Goal: Transaction & Acquisition: Book appointment/travel/reservation

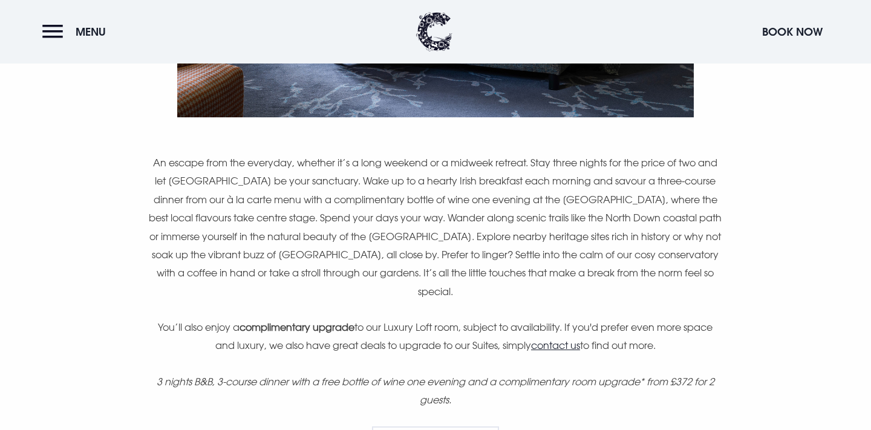
scroll to position [729, 0]
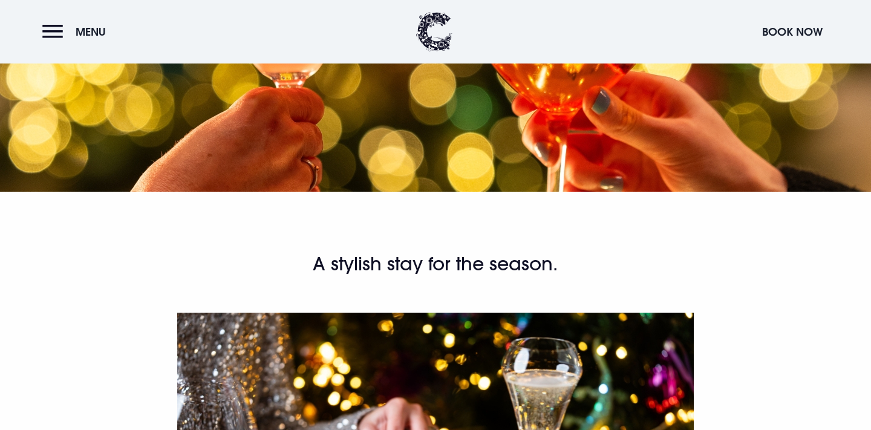
scroll to position [197, 0]
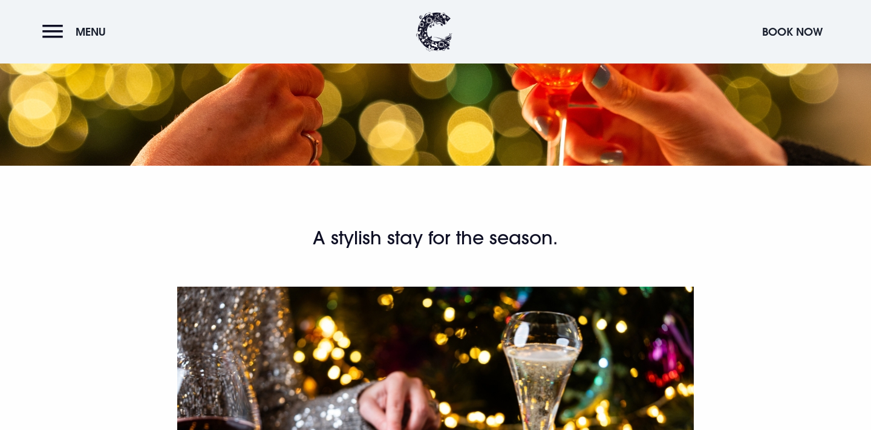
click at [388, 235] on h2 "A stylish stay for the season." at bounding box center [436, 238] width 576 height 24
drag, startPoint x: 303, startPoint y: 242, endPoint x: 607, endPoint y: 242, distance: 303.7
click at [607, 242] on h2 "A stylish stay for the season." at bounding box center [436, 238] width 576 height 24
copy h2 "A stylish stay for the season."
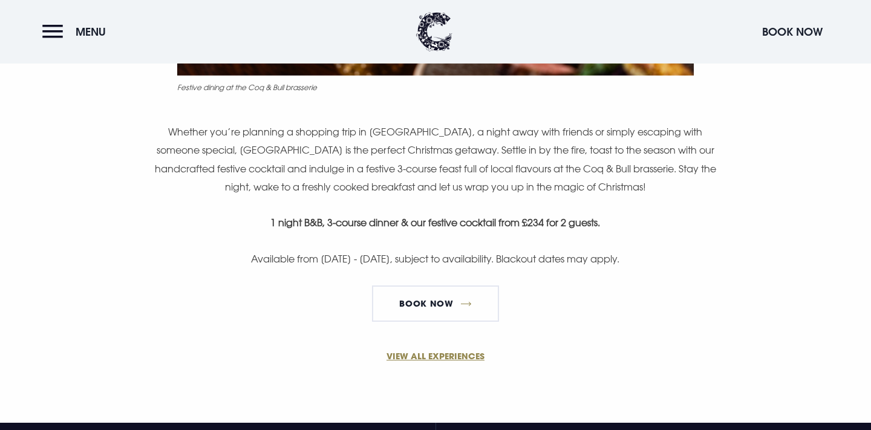
scroll to position [774, 0]
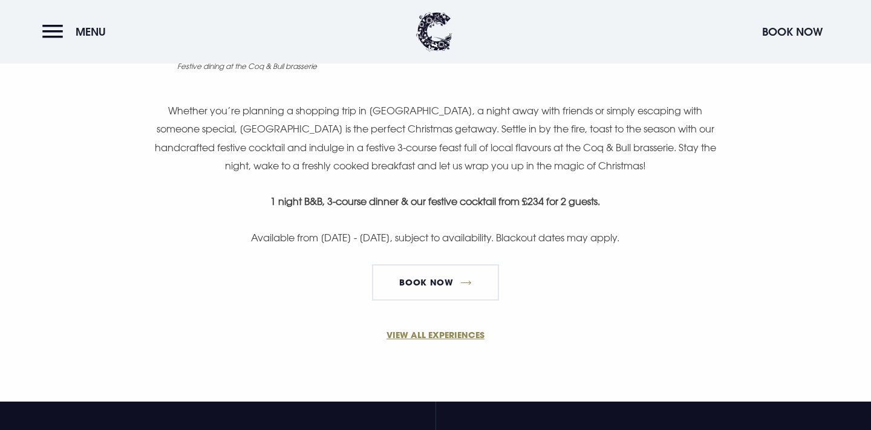
click at [502, 238] on p "Available from 24th November - 31st December 2025, subject to availability. Bla…" at bounding box center [436, 238] width 576 height 18
drag, startPoint x: 502, startPoint y: 203, endPoint x: 607, endPoint y: 200, distance: 105.3
click at [607, 200] on p "1 night B&B, 3-course dinner & our festive cocktail from £234 for 2 guests." at bounding box center [436, 201] width 576 height 18
copy strong "from £234 for 2 guests."
click at [44, 26] on button "Menu" at bounding box center [77, 32] width 70 height 26
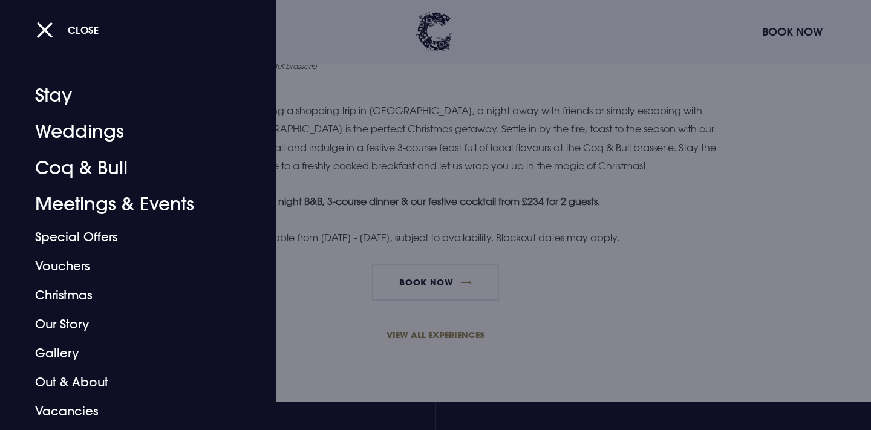
click at [410, 164] on div at bounding box center [435, 215] width 871 height 430
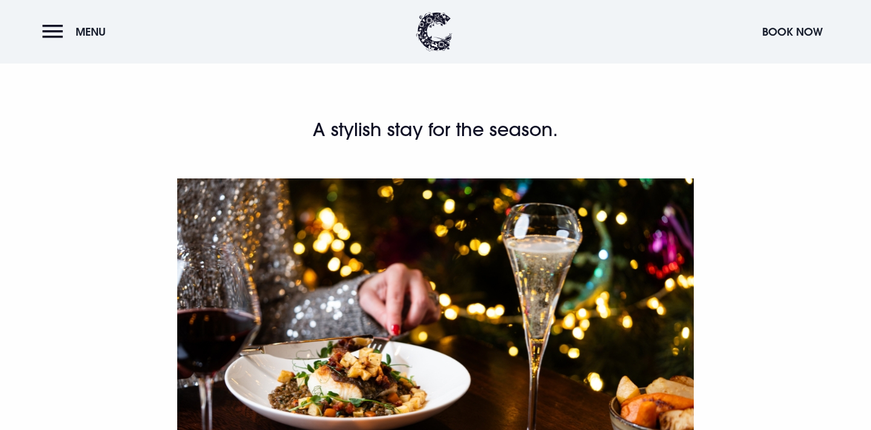
scroll to position [0, 0]
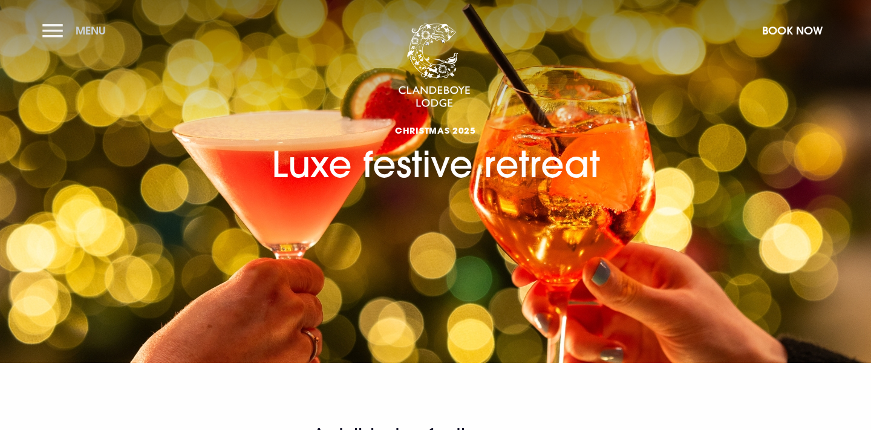
click at [77, 36] on span "Menu" at bounding box center [91, 31] width 30 height 14
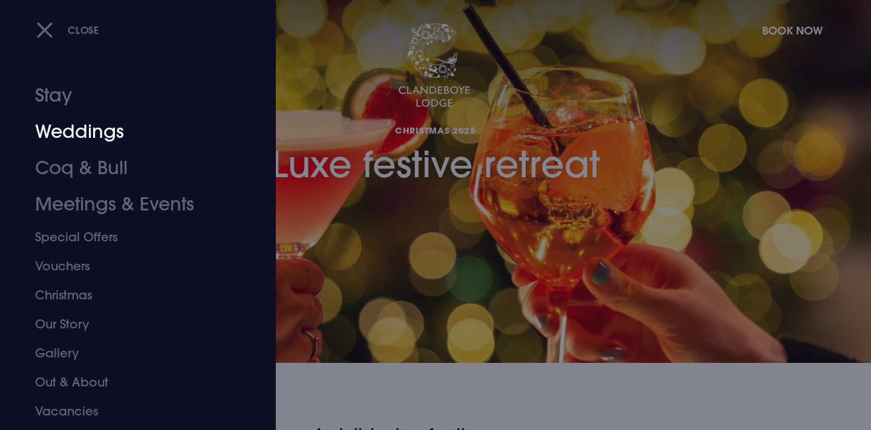
click at [62, 103] on link "Stay" at bounding box center [130, 95] width 191 height 36
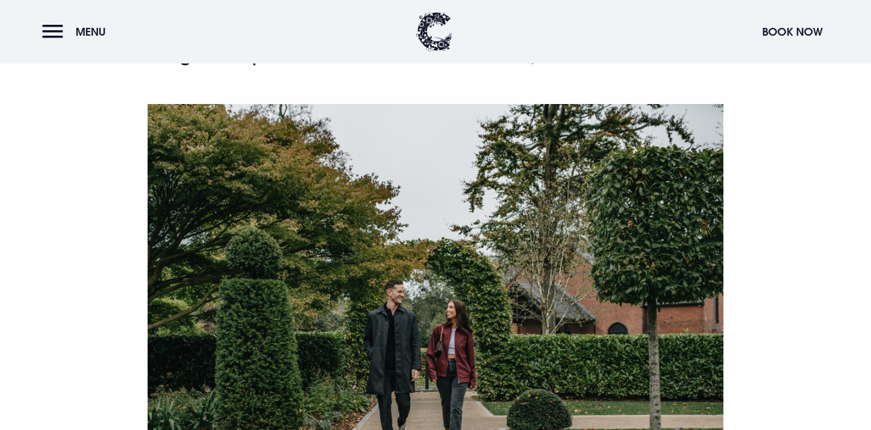
scroll to position [298, 0]
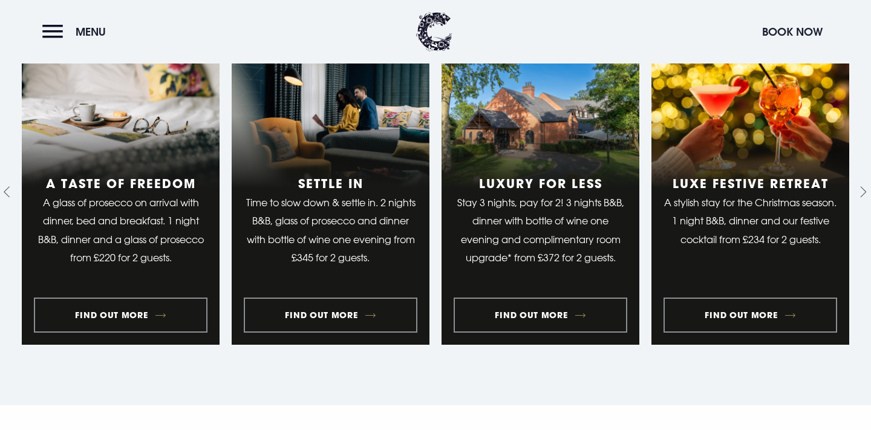
scroll to position [940, 0]
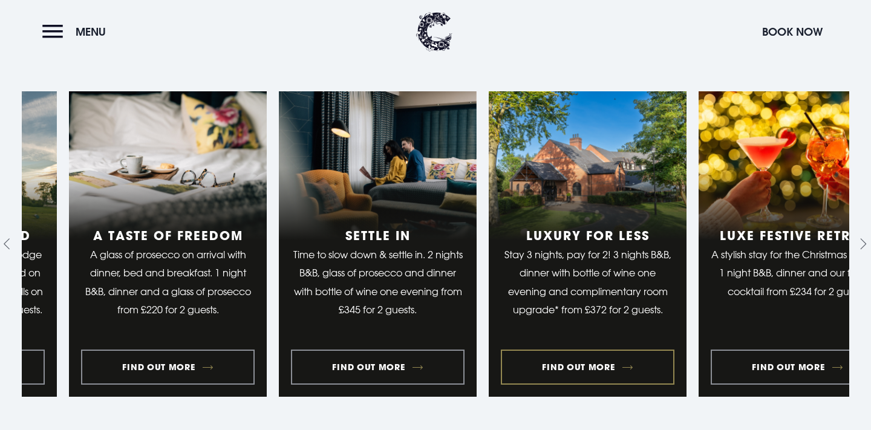
drag, startPoint x: 567, startPoint y: 257, endPoint x: 602, endPoint y: 316, distance: 68.1
click at [607, 316] on link "3 of 10" at bounding box center [588, 244] width 198 height 306
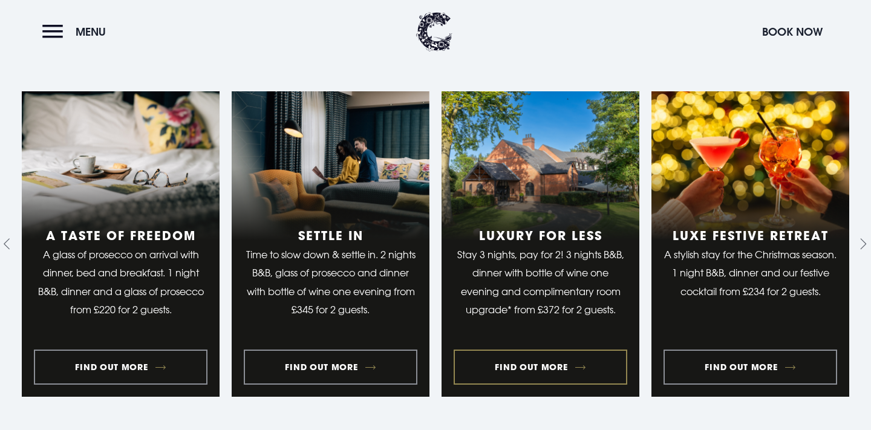
click at [587, 356] on link "3 of 10" at bounding box center [541, 244] width 198 height 306
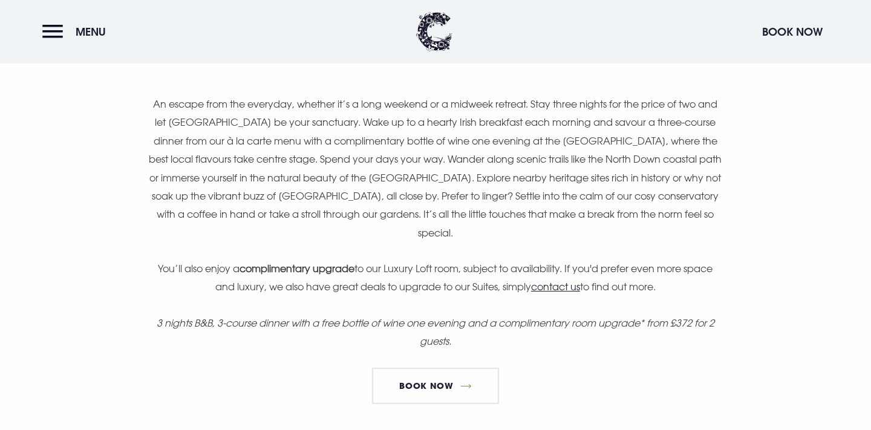
scroll to position [832, 0]
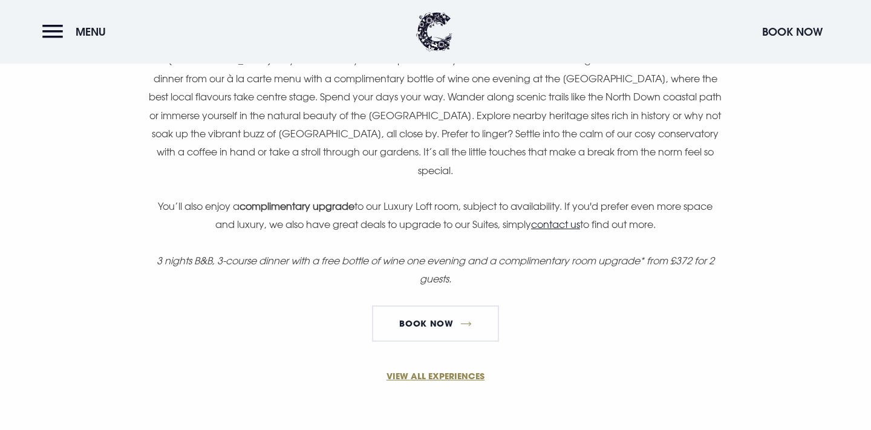
click at [512, 269] on p "3 nights B&B, 3-course dinner with a free bottle of wine one evening and a comp…" at bounding box center [436, 270] width 576 height 37
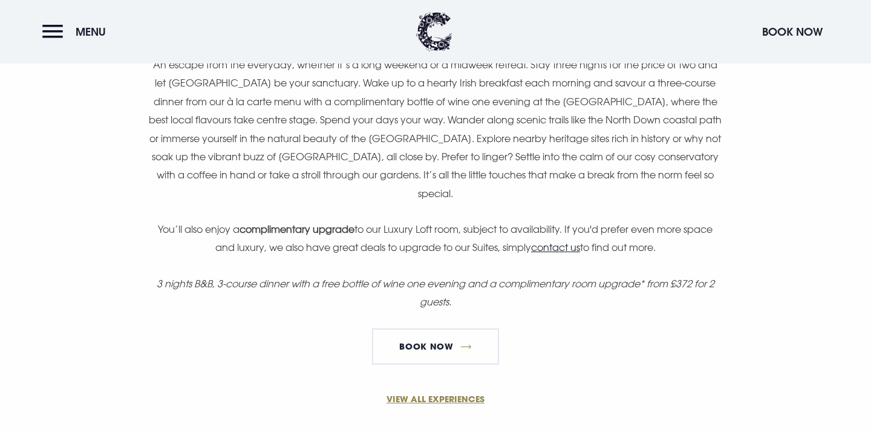
scroll to position [808, 0]
drag, startPoint x: 678, startPoint y: 286, endPoint x: 681, endPoint y: 298, distance: 12.1
click at [681, 298] on p "3 nights B&B, 3-course dinner with a free bottle of wine one evening and a comp…" at bounding box center [436, 293] width 576 height 37
copy em "372 for 2 guests."
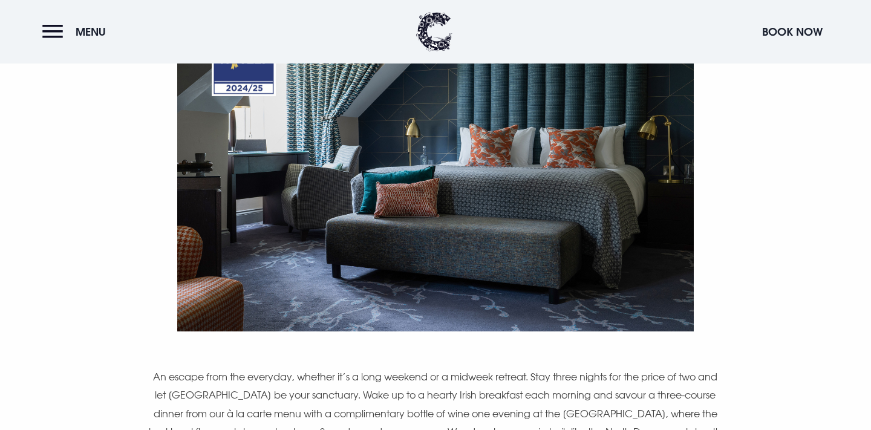
scroll to position [0, 0]
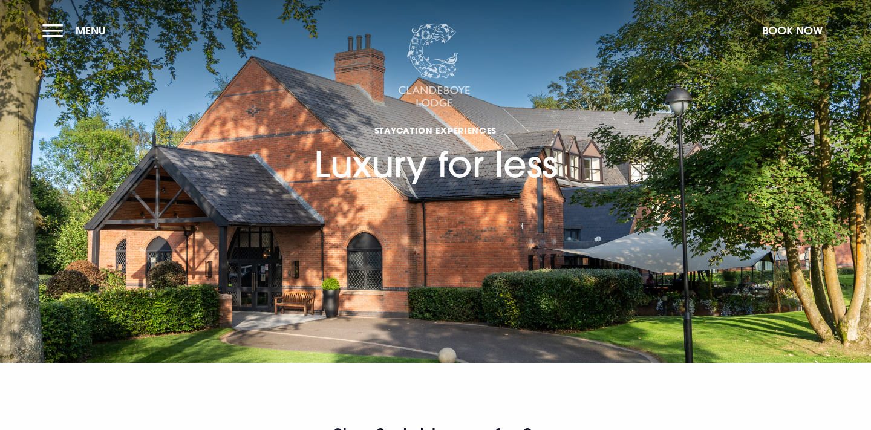
click at [450, 76] on img at bounding box center [434, 66] width 73 height 85
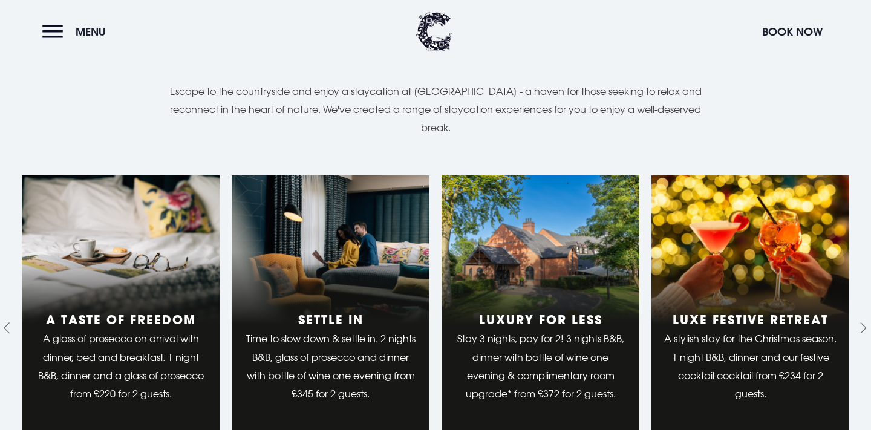
scroll to position [1116, 0]
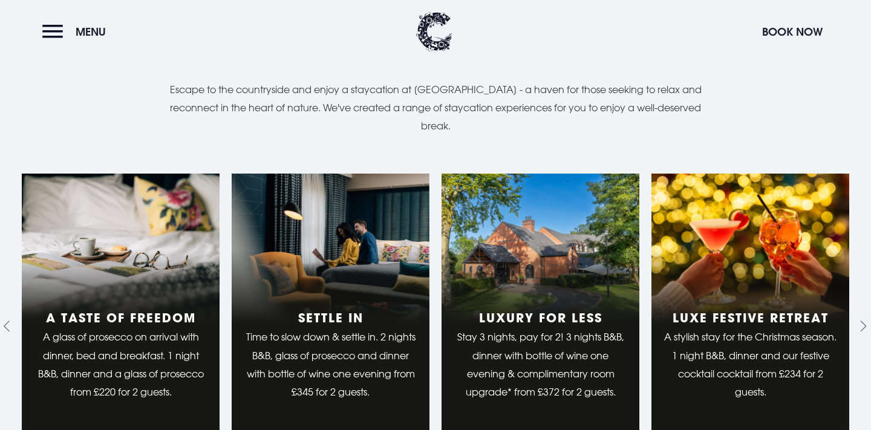
click at [343, 265] on link "2 of 10" at bounding box center [331, 327] width 198 height 306
